Goal: Task Accomplishment & Management: Use online tool/utility

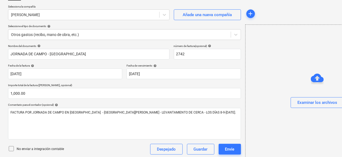
scroll to position [120, 0]
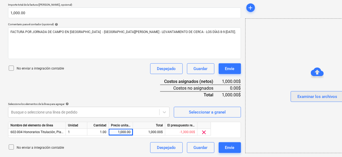
click at [297, 96] on div "Examinar los archivos" at bounding box center [317, 96] width 40 height 7
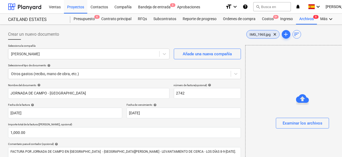
click at [246, 32] on div "IMG_1965.jpg clear" at bounding box center [262, 34] width 33 height 9
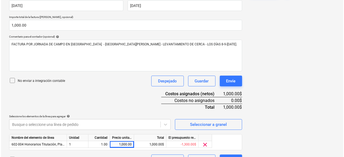
scroll to position [120, 0]
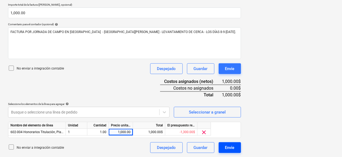
click at [225, 148] on div "Envíe" at bounding box center [229, 147] width 9 height 7
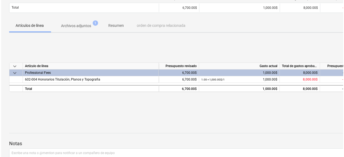
scroll to position [27, 0]
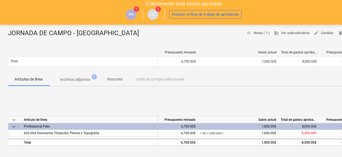
click at [71, 78] on p "Archivos adjuntos" at bounding box center [75, 80] width 30 height 6
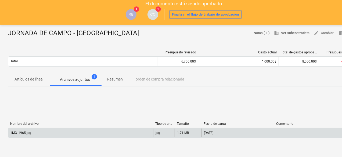
click at [161, 135] on div "jpg" at bounding box center [163, 133] width 21 height 9
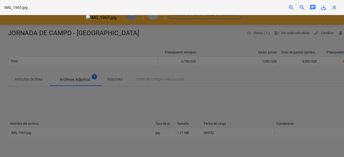
drag, startPoint x: 336, startPoint y: 8, endPoint x: 327, endPoint y: 8, distance: 8.9
click at [335, 9] on span "close" at bounding box center [334, 7] width 6 height 6
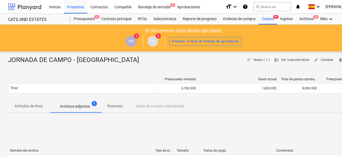
scroll to position [27, 0]
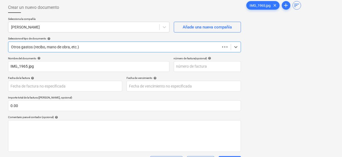
scroll to position [71, 0]
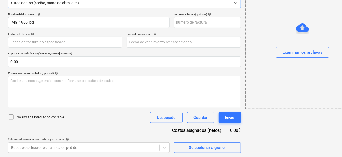
scroll to position [39, 0]
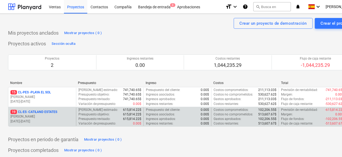
click at [52, 112] on p "19 CL-ES - CATILAND ESTATES" at bounding box center [33, 112] width 47 height 5
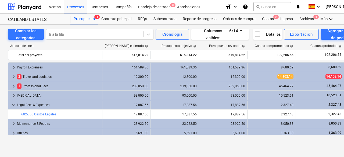
click at [265, 25] on div "Cambiar las categorías Ir a la fila Cronología Columnas visibles : 6/14 Detalle…" at bounding box center [184, 85] width 368 height 121
click at [267, 16] on div "Costos 9+" at bounding box center [268, 19] width 18 height 11
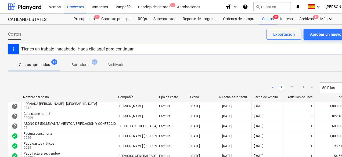
drag, startPoint x: 214, startPoint y: 89, endPoint x: 199, endPoint y: 88, distance: 15.6
click at [199, 88] on div "< 1 2 3 > 50 [PERSON_NAME]" at bounding box center [184, 88] width 352 height 11
